Goal: Entertainment & Leisure: Consume media (video, audio)

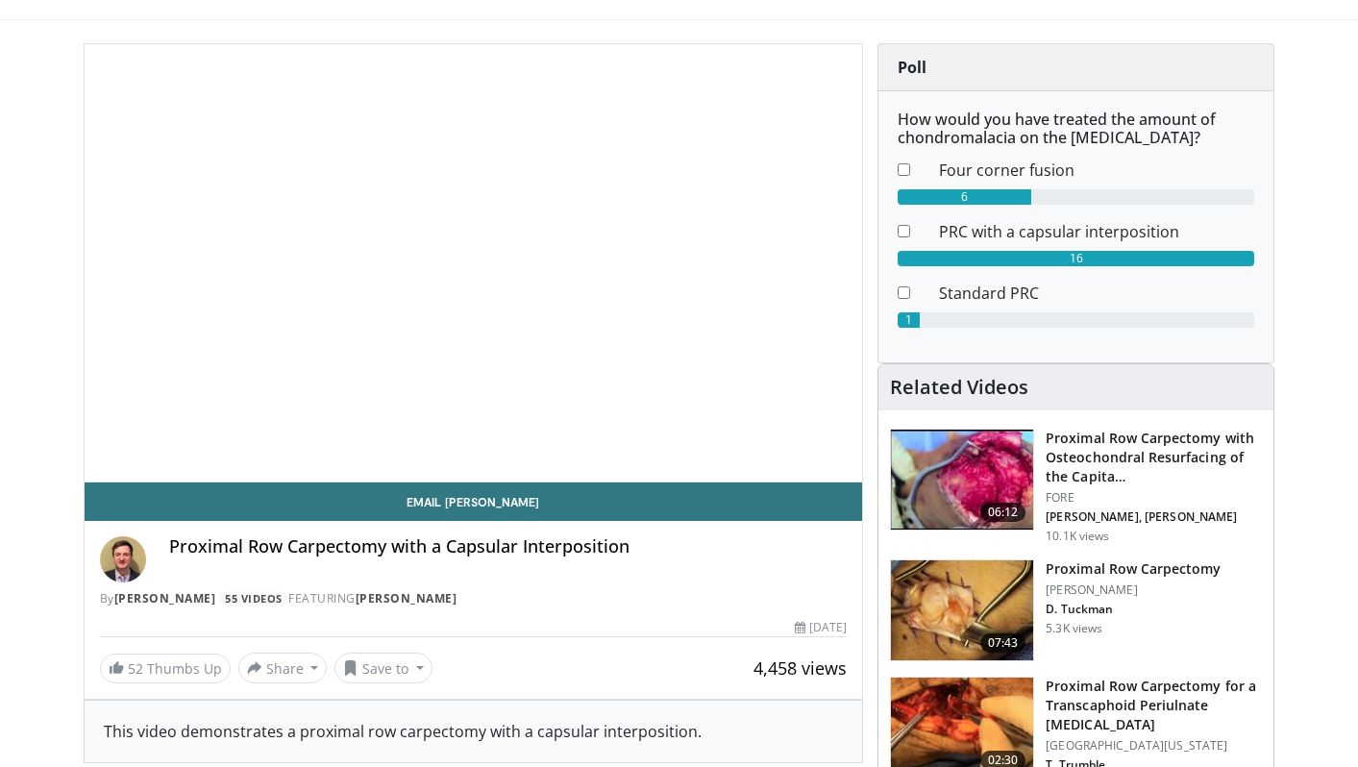
scroll to position [214, 0]
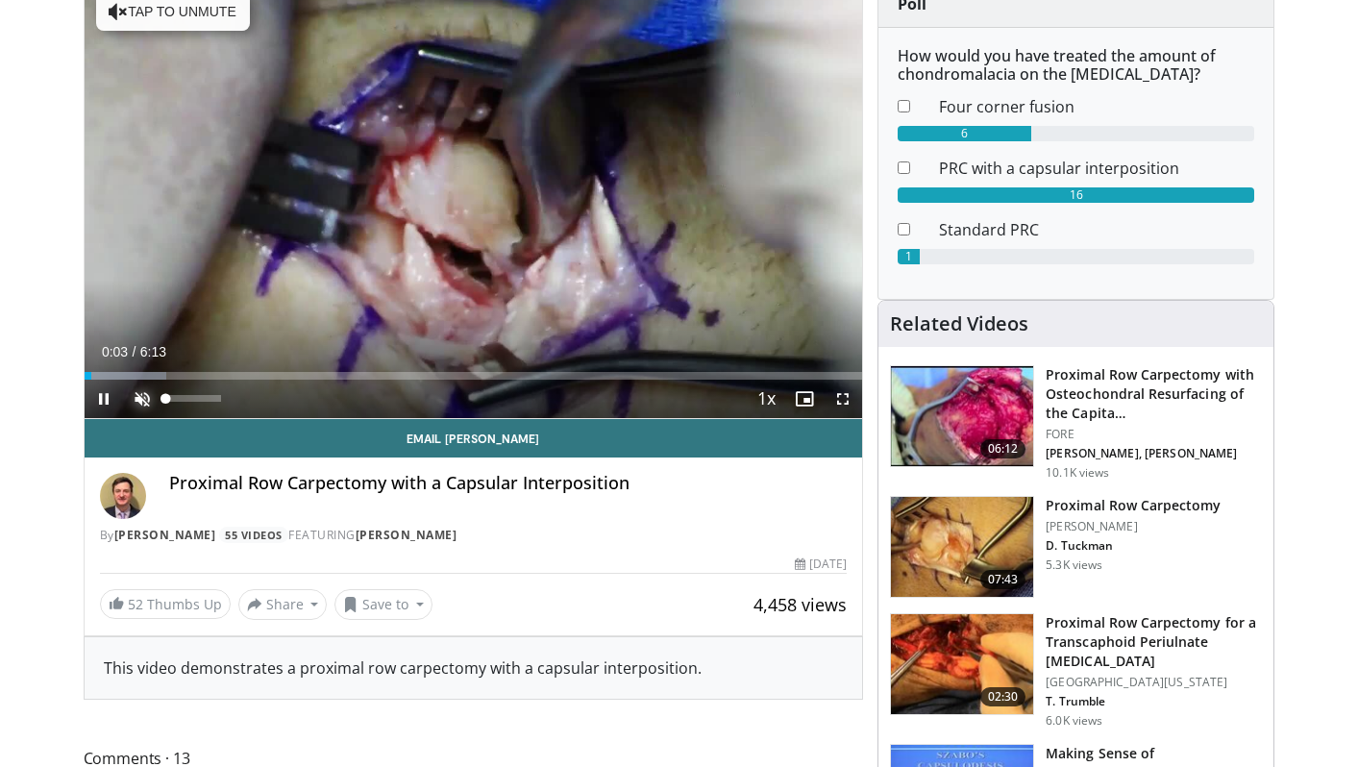
click at [135, 403] on span "Video Player" at bounding box center [142, 399] width 38 height 38
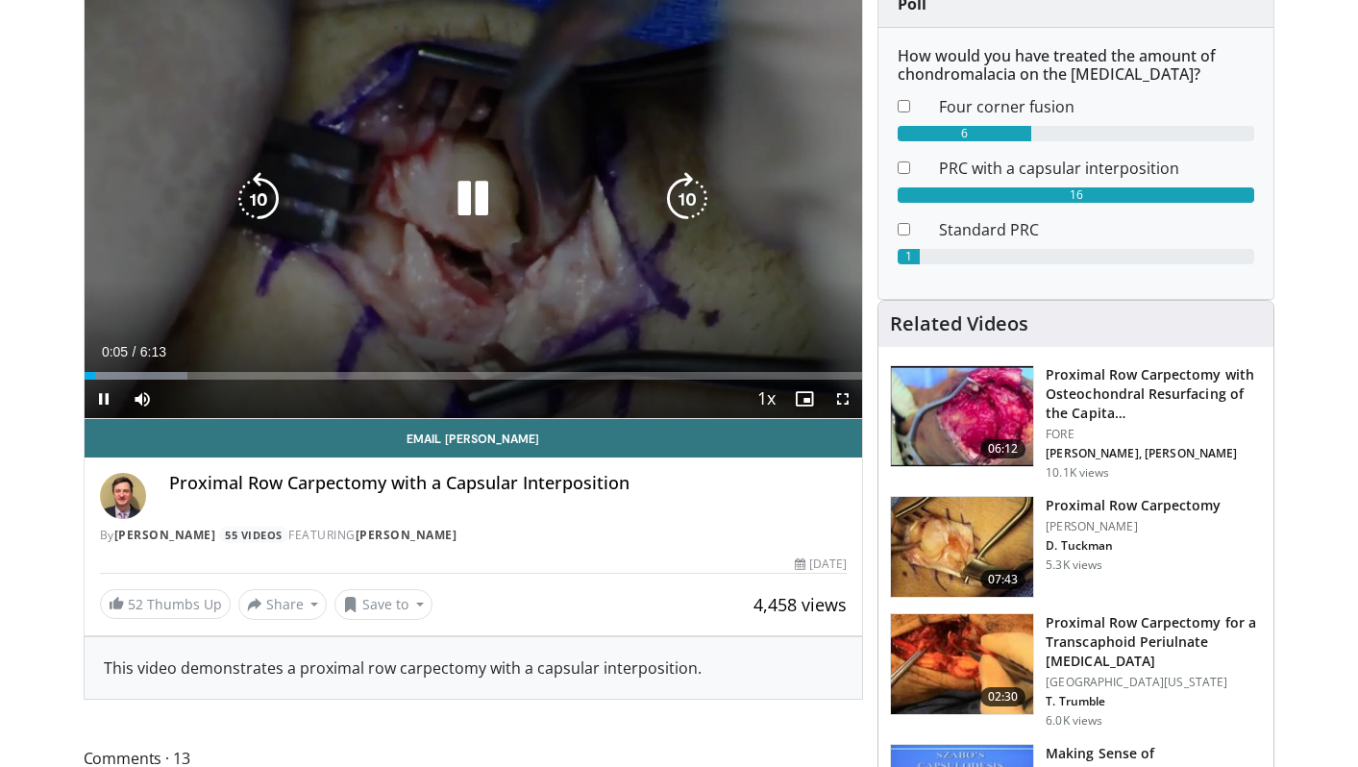
click at [474, 208] on icon "Video Player" at bounding box center [473, 199] width 54 height 54
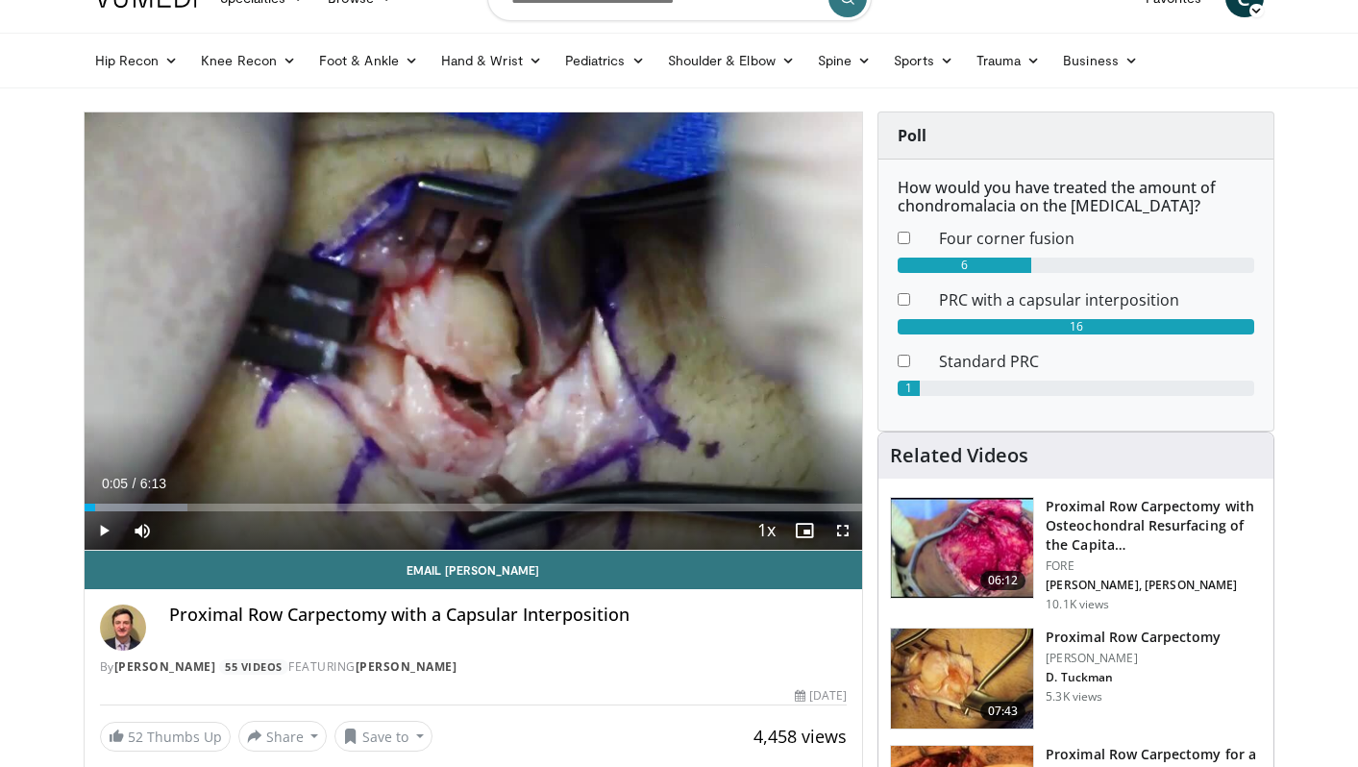
scroll to position [53, 0]
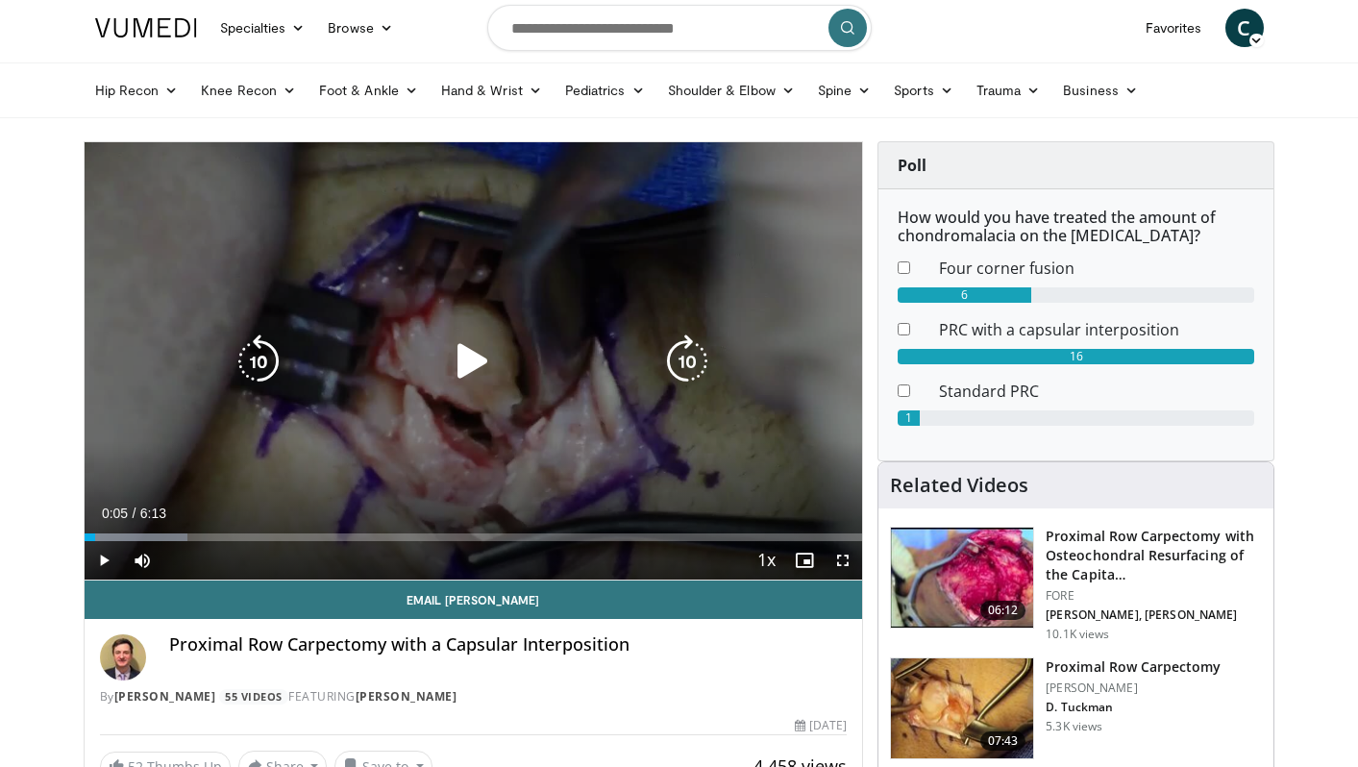
click at [622, 263] on div "10 seconds Tap to unmute" at bounding box center [474, 360] width 779 height 437
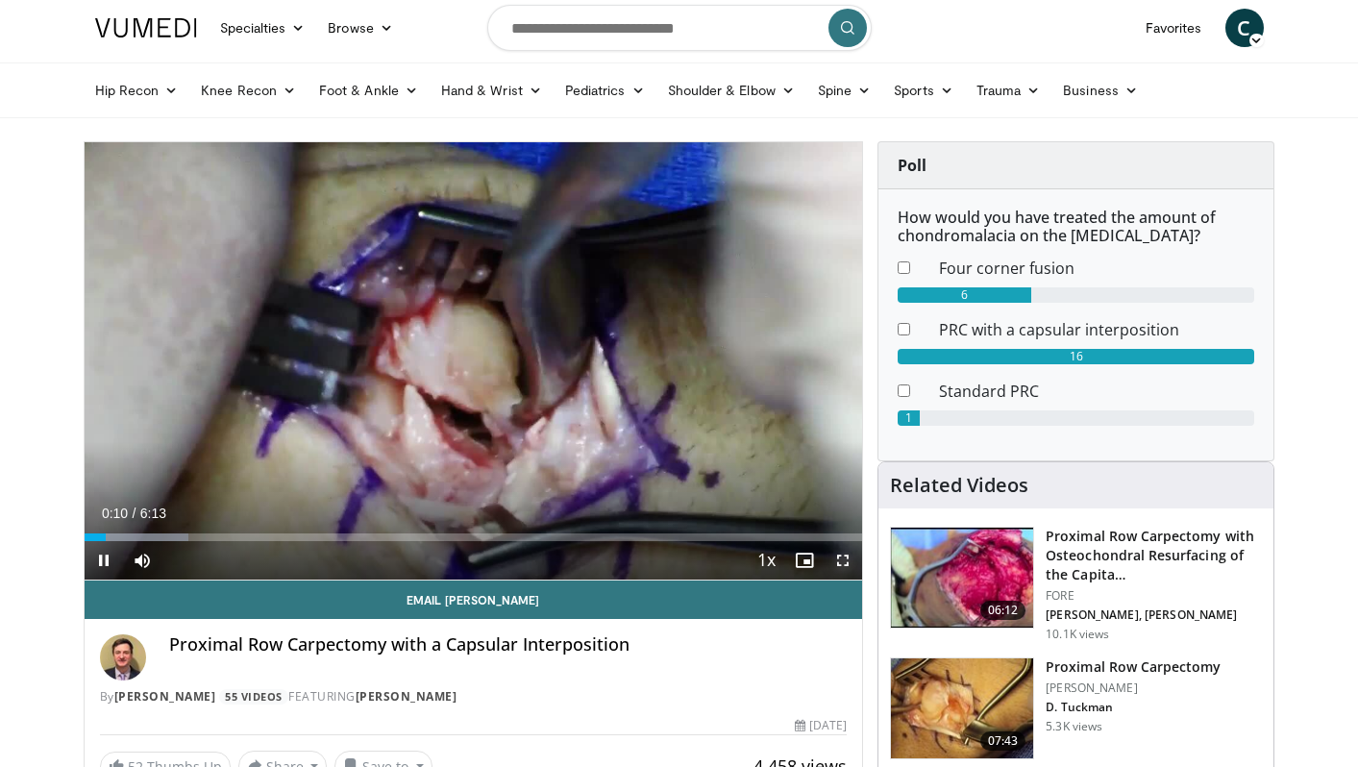
click at [842, 559] on span "Video Player" at bounding box center [843, 560] width 38 height 38
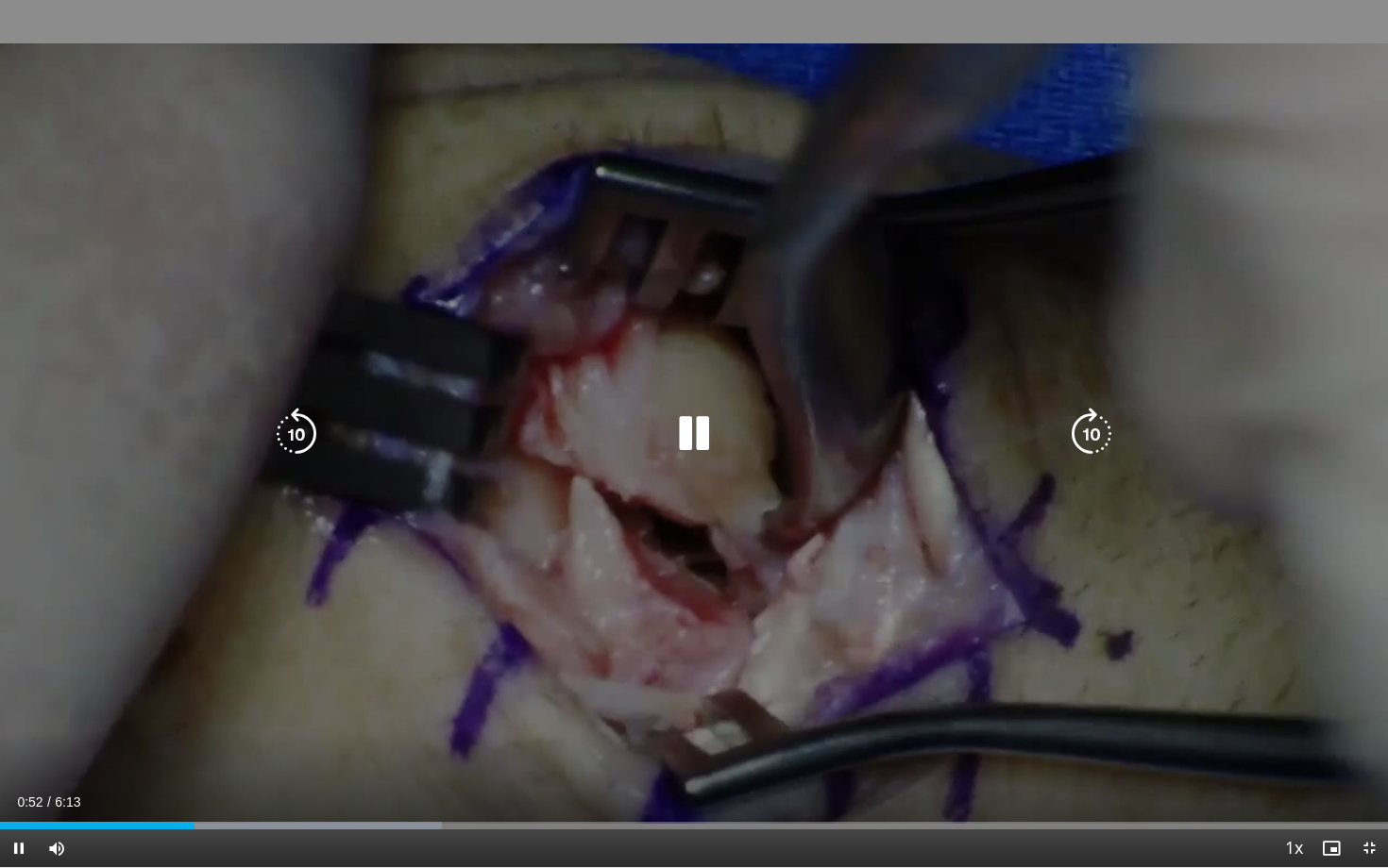
click at [1245, 626] on div "10 seconds Tap to unmute" at bounding box center [694, 433] width 1388 height 867
